Goal: Information Seeking & Learning: Understand process/instructions

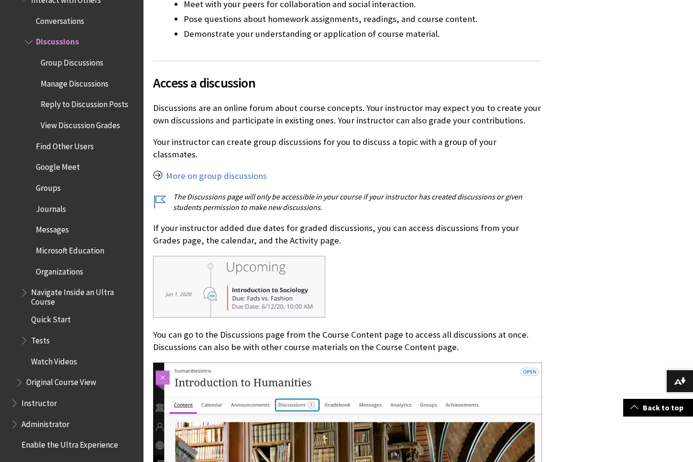
scroll to position [425, 0]
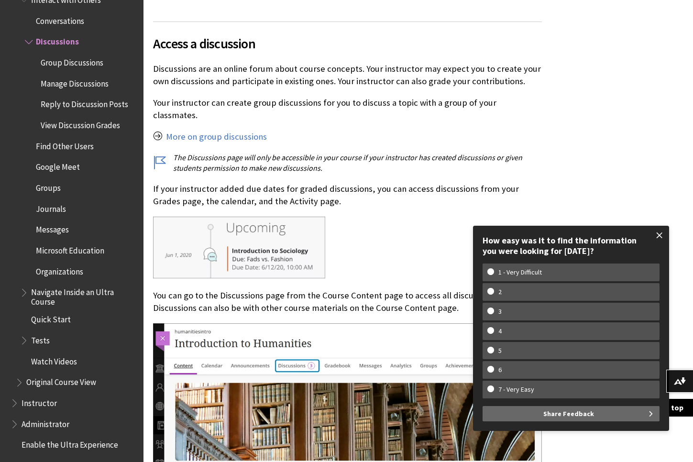
click at [660, 234] on span at bounding box center [660, 235] width 20 height 20
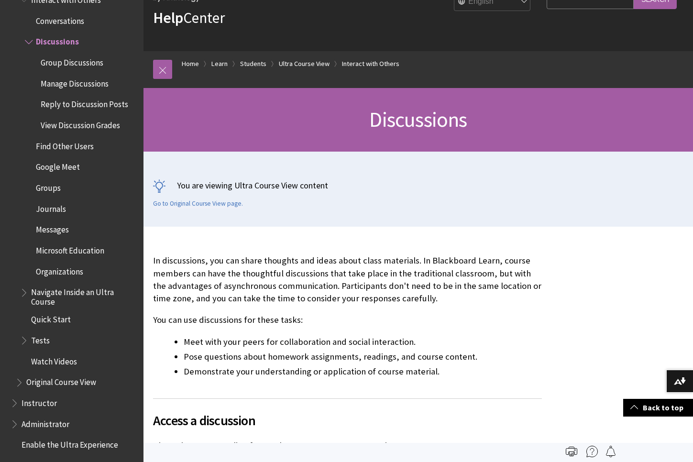
scroll to position [7, 0]
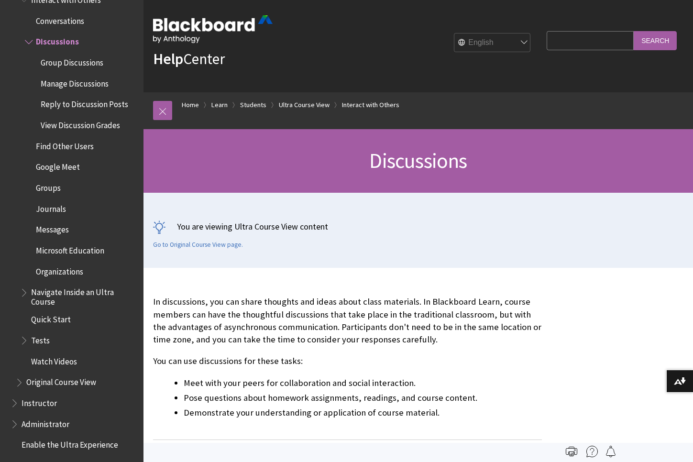
click at [100, 117] on span "View Discussion Grades" at bounding box center [80, 123] width 79 height 13
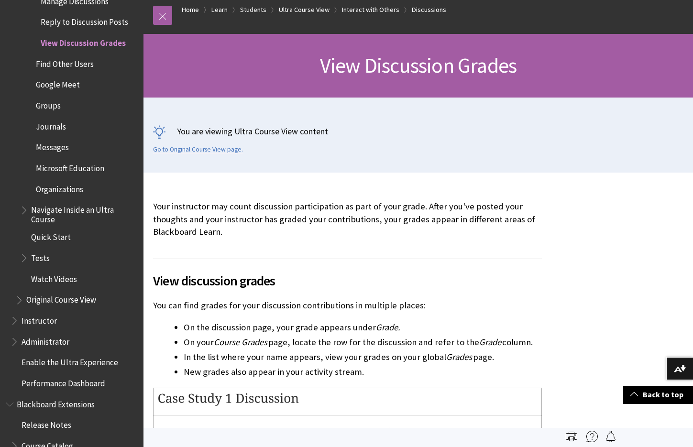
scroll to position [30, 0]
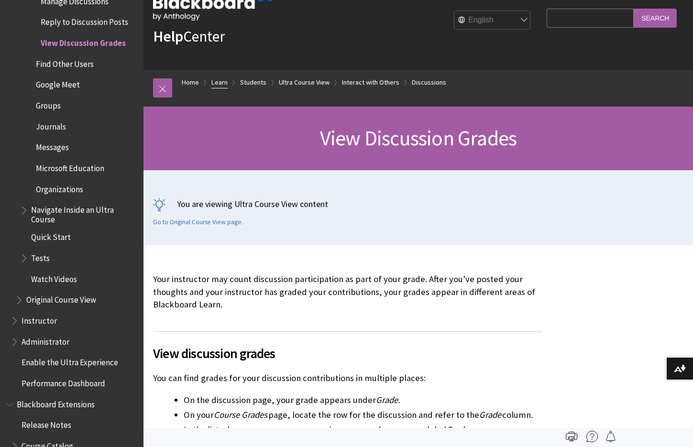
click at [218, 82] on link "Learn" at bounding box center [219, 83] width 16 height 12
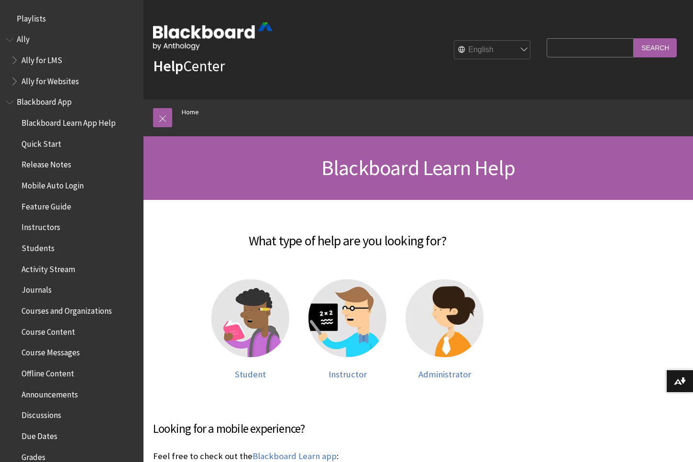
scroll to position [798, 0]
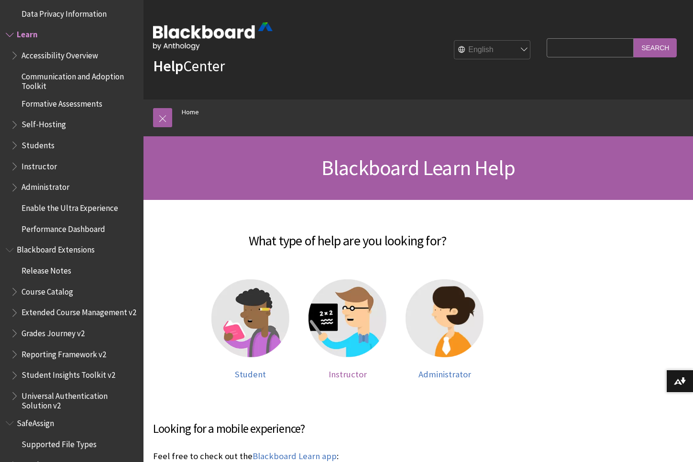
click at [352, 312] on img at bounding box center [348, 318] width 78 height 78
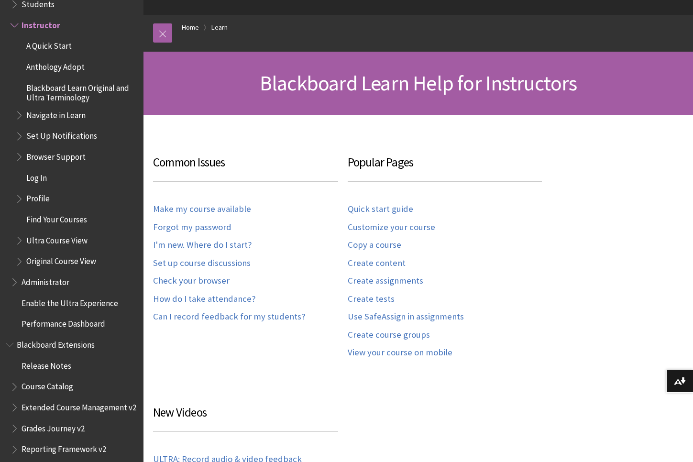
scroll to position [936, 0]
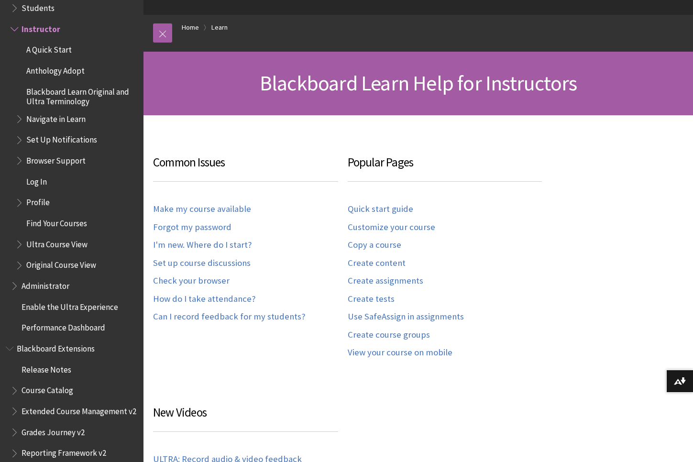
click at [19, 153] on span "Book outline for Blackboard Learn Help" at bounding box center [20, 159] width 10 height 12
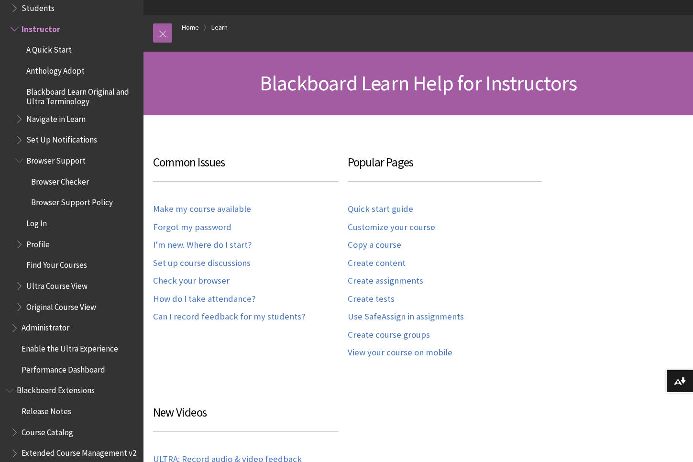
click at [20, 153] on span "Book outline for Blackboard Learn Help" at bounding box center [20, 159] width 10 height 12
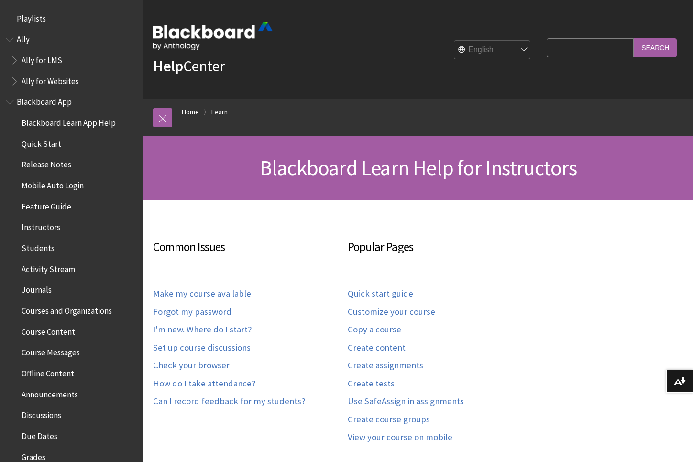
scroll to position [0, 0]
click at [589, 56] on input "Search Query" at bounding box center [590, 47] width 87 height 19
type input "grade feedback instructor"
click at [655, 47] on input "Search" at bounding box center [655, 47] width 43 height 19
click at [656, 47] on input "Search" at bounding box center [655, 47] width 43 height 19
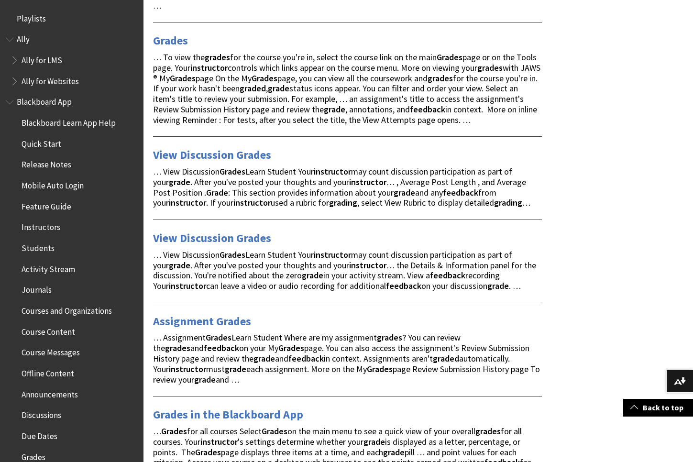
scroll to position [453, 0]
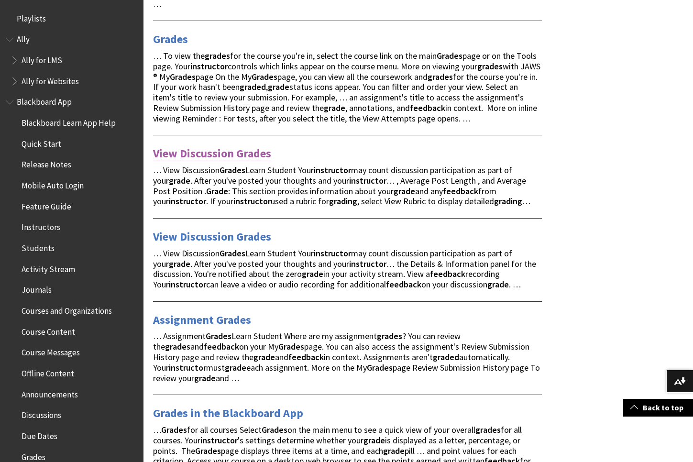
click at [232, 146] on link "View Discussion Grades" at bounding box center [212, 153] width 118 height 15
